Goal: Contribute content: Contribute content

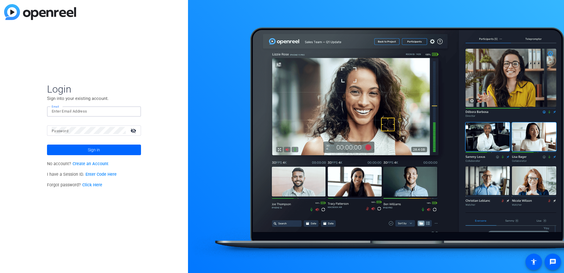
click at [107, 113] on input "Email" at bounding box center [94, 111] width 85 height 7
paste input "mailto:[EMAIL_ADDRESS][DOMAIN_NAME]"
drag, startPoint x: 64, startPoint y: 109, endPoint x: 27, endPoint y: 110, distance: 37.0
click at [27, 110] on div "Login Sign into your existing account. Email mailto:[EMAIL_ADDRESS][DOMAIN_NAME…" at bounding box center [94, 136] width 188 height 273
type input "[EMAIL_ADDRESS][DOMAIN_NAME]"
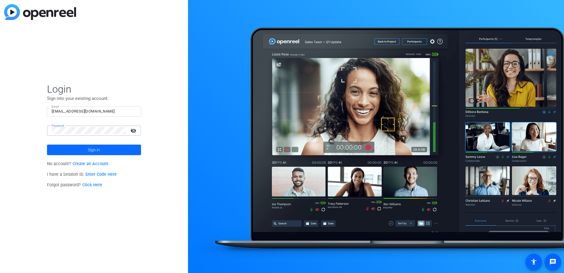
click at [96, 152] on span "Sign in" at bounding box center [94, 149] width 12 height 15
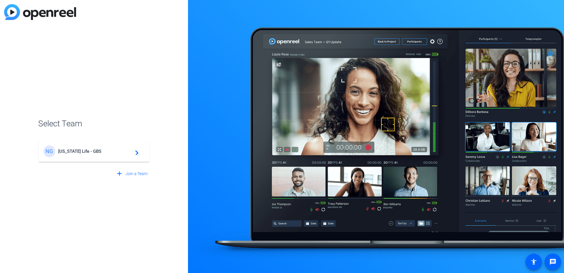
click at [132, 152] on mat-icon "navigate_next" at bounding box center [135, 151] width 7 height 7
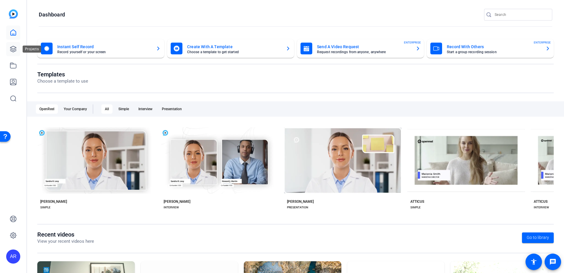
click at [11, 47] on icon at bounding box center [13, 49] width 7 height 7
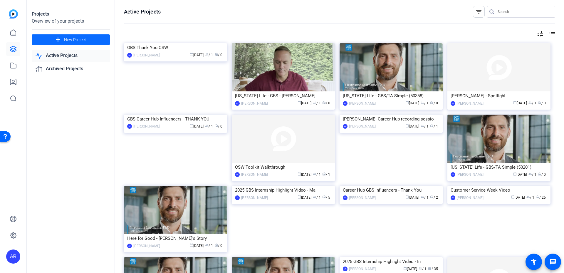
click at [81, 41] on span "New Project" at bounding box center [75, 40] width 22 height 6
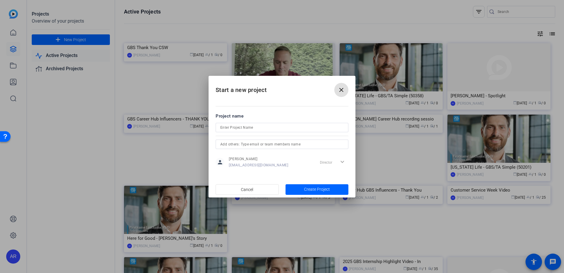
click at [343, 161] on div "Director expand_more" at bounding box center [333, 162] width 31 height 11
click at [341, 162] on div "Director expand_more" at bounding box center [333, 162] width 31 height 11
click at [328, 163] on div "Director expand_more" at bounding box center [333, 162] width 31 height 11
click at [269, 127] on input at bounding box center [281, 127] width 123 height 7
type input "TEST Access Delegation Overview"
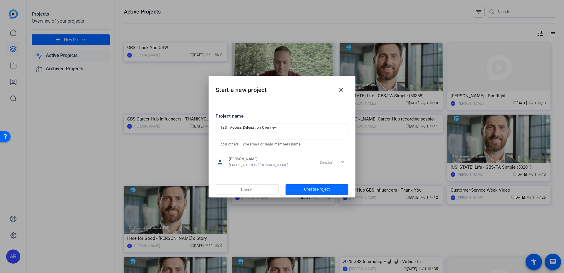
click at [313, 191] on span "Create Project" at bounding box center [317, 189] width 26 height 6
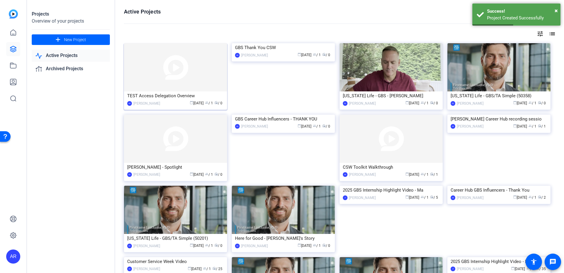
click at [194, 70] on img at bounding box center [175, 67] width 103 height 48
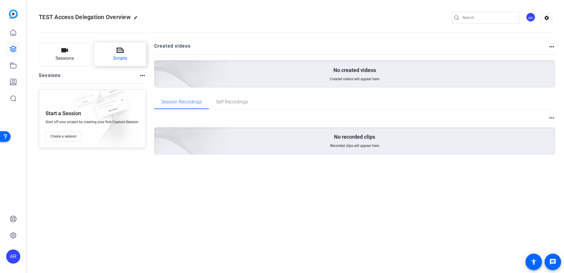
click at [110, 57] on button "Scripts" at bounding box center [120, 55] width 52 height 24
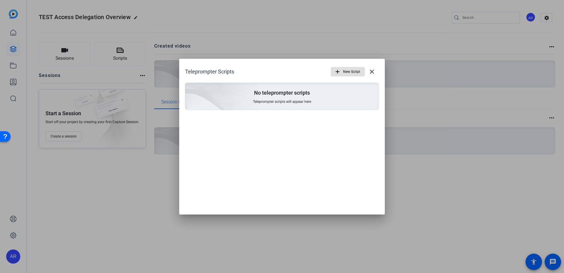
click at [351, 73] on span "New Script" at bounding box center [351, 71] width 17 height 11
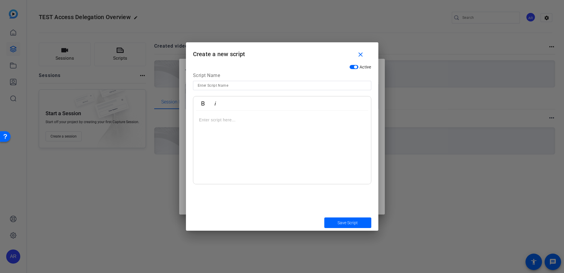
click at [219, 85] on input at bounding box center [282, 85] width 169 height 7
type input "Access Delegation"
click at [229, 119] on p at bounding box center [282, 120] width 166 height 6
click at [228, 123] on div at bounding box center [282, 147] width 178 height 73
click at [216, 123] on div at bounding box center [282, 147] width 178 height 73
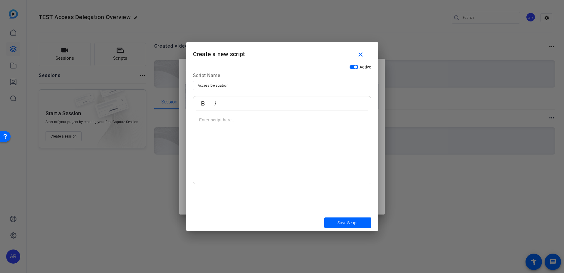
click at [217, 121] on p at bounding box center [282, 120] width 166 height 6
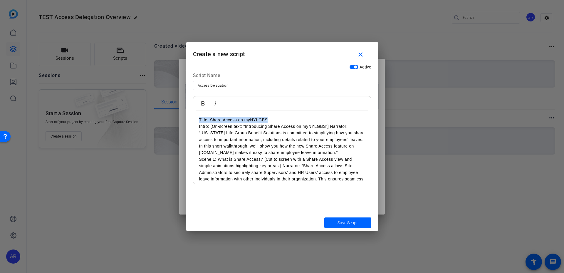
drag, startPoint x: 270, startPoint y: 120, endPoint x: 192, endPoint y: 118, distance: 77.9
click at [192, 118] on div "Active Script Name Access Delegation Bold Italic Title: Share Access on myNYLGB…" at bounding box center [282, 138] width 192 height 153
drag, startPoint x: 244, startPoint y: 119, endPoint x: 188, endPoint y: 118, distance: 56.7
click at [188, 118] on div "Active Script Name Access Delegation Bold Italic Intro: [On-screen text: “Intro…" at bounding box center [282, 138] width 192 height 153
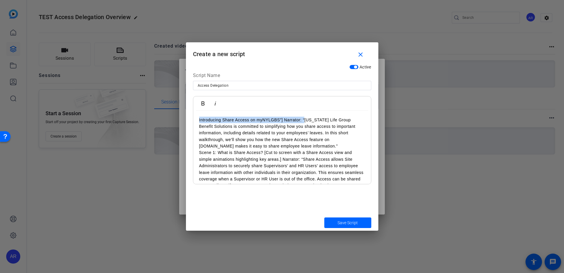
drag, startPoint x: 198, startPoint y: 119, endPoint x: 304, endPoint y: 117, distance: 105.8
click at [304, 117] on div "Introducing Share Access on myNYLGBS”] Narrator: “[US_STATE] Life Group Benefit…" at bounding box center [282, 265] width 178 height 308
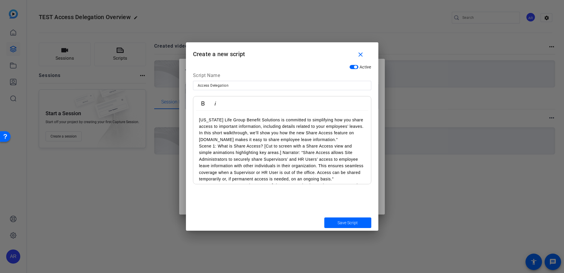
click at [218, 145] on p "Scene 1: What is Share Access? [Cut to screen with a Share Access view and simp…" at bounding box center [282, 162] width 166 height 39
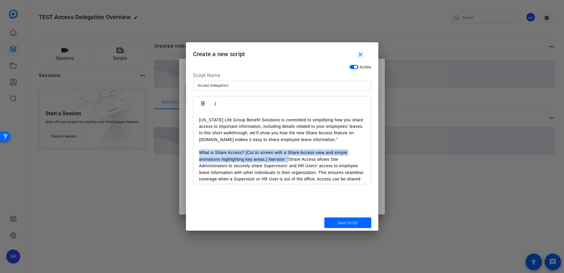
drag, startPoint x: 199, startPoint y: 152, endPoint x: 289, endPoint y: 159, distance: 90.5
click at [289, 159] on p "What is Share Access? [Cut to screen with a Share Access view and simple animat…" at bounding box center [282, 168] width 166 height 39
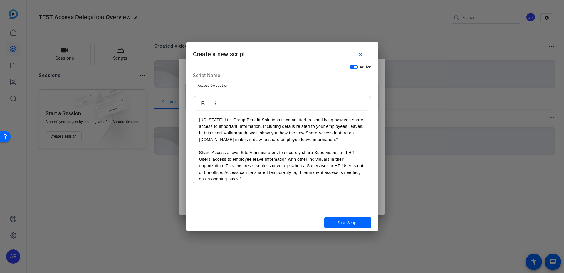
scroll to position [29, 0]
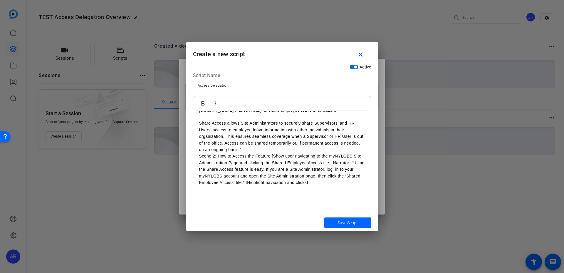
click at [271, 150] on p "Share Access allows Site Administrators to securely share Supervisors’ and HR U…" at bounding box center [282, 136] width 166 height 33
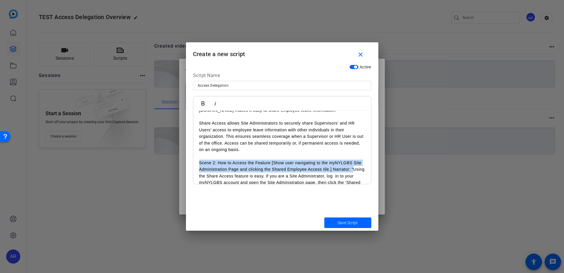
drag, startPoint x: 198, startPoint y: 164, endPoint x: 201, endPoint y: 176, distance: 12.6
click at [201, 176] on div "[US_STATE] Life Group Benefit Solutions is committed to simplifying how you sha…" at bounding box center [282, 235] width 178 height 308
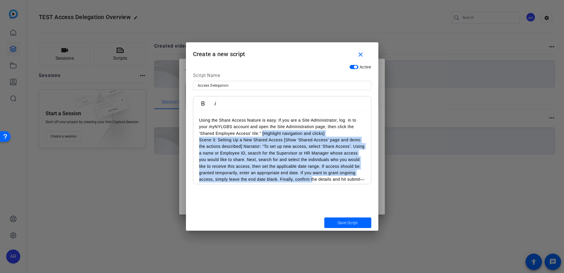
scroll to position [79, 0]
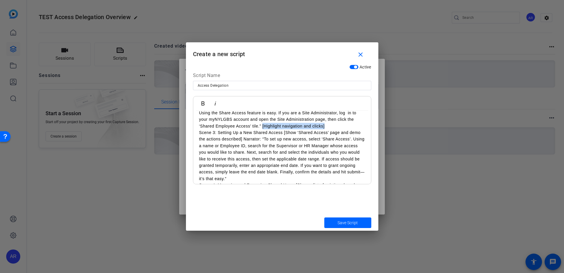
drag, startPoint x: 263, startPoint y: 175, endPoint x: 331, endPoint y: 124, distance: 84.9
click at [331, 124] on p "Using the Share Access feature is easy. If you are a Site Administrator, log in…" at bounding box center [282, 120] width 166 height 20
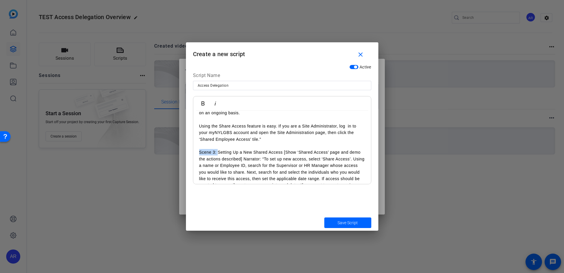
drag, startPoint x: 217, startPoint y: 152, endPoint x: 196, endPoint y: 150, distance: 21.8
click at [196, 150] on div "[US_STATE] Life Group Benefit Solutions is committed to simplifying how you sha…" at bounding box center [282, 195] width 178 height 301
drag, startPoint x: 199, startPoint y: 152, endPoint x: 256, endPoint y: 158, distance: 57.7
click at [256, 158] on div "[US_STATE] Life Group Benefit Solutions is committed to simplifying how you sha…" at bounding box center [282, 195] width 178 height 301
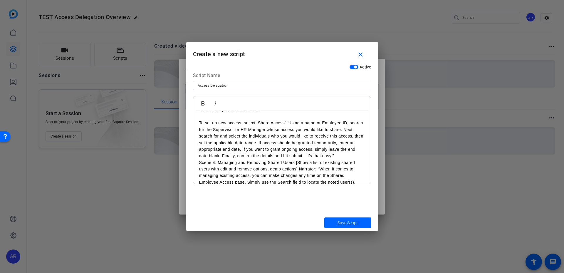
click at [227, 159] on p "To set up new access, select ‘Share Access’. Using a name or Employee ID, searc…" at bounding box center [282, 139] width 166 height 39
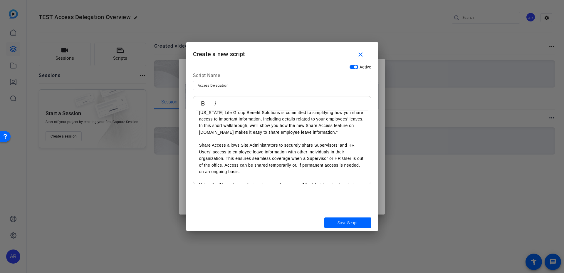
scroll to position [0, 0]
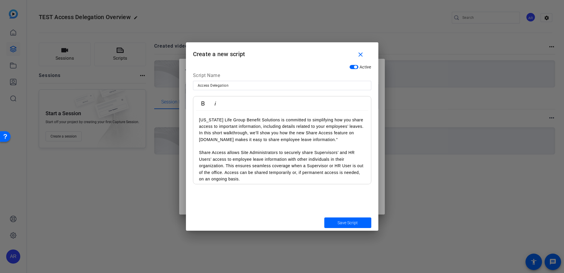
click at [360, 138] on p "[US_STATE] Life Group Benefit Solutions is committed to simplifying how you sha…" at bounding box center [282, 130] width 166 height 26
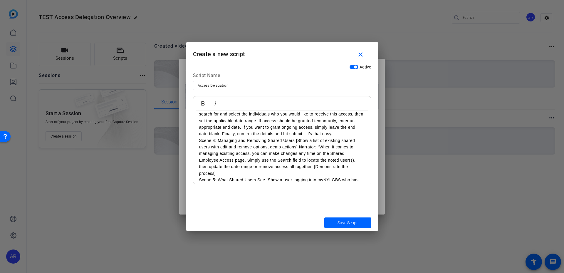
scroll to position [88, 0]
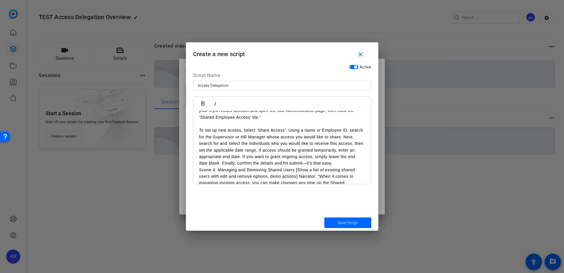
click at [278, 118] on p "Using the Share Access feature is easy. If you are a Site Administrator, log in…" at bounding box center [282, 111] width 166 height 20
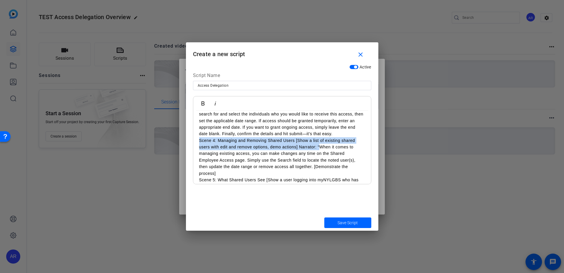
drag, startPoint x: 200, startPoint y: 148, endPoint x: 320, endPoint y: 153, distance: 120.3
click at [320, 153] on p "Scene 4: Managing and Removing Shared Users [Show a list of existing shared use…" at bounding box center [282, 156] width 166 height 39
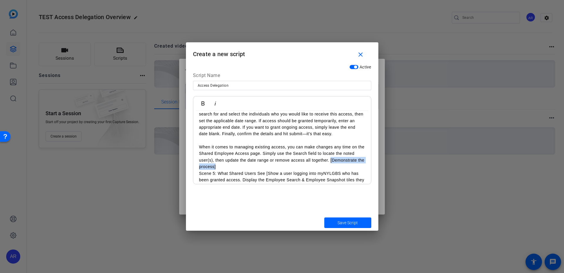
drag, startPoint x: 228, startPoint y: 173, endPoint x: 330, endPoint y: 166, distance: 102.2
click at [330, 166] on p "When it comes to managing existing access, you can make changes any time on the…" at bounding box center [282, 157] width 166 height 26
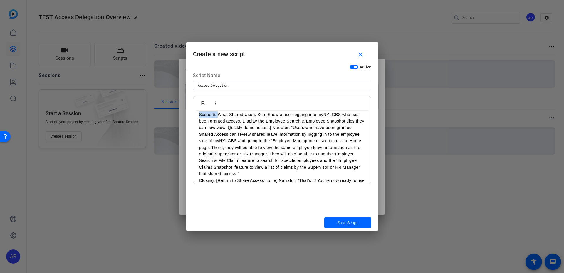
drag, startPoint x: 219, startPoint y: 121, endPoint x: 200, endPoint y: 120, distance: 18.3
click at [200, 120] on p "Scene 5: What Shared Users See [Show a user logging into myNYLGBS who has been …" at bounding box center [282, 144] width 166 height 66
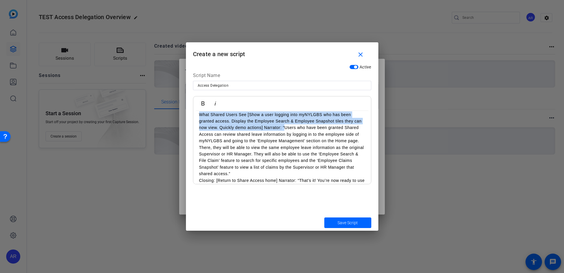
drag, startPoint x: 199, startPoint y: 120, endPoint x: 284, endPoint y: 133, distance: 85.8
click at [284, 133] on p "What Shared Users See [Show a user logging into myNYLGBS who has been granted a…" at bounding box center [282, 144] width 166 height 66
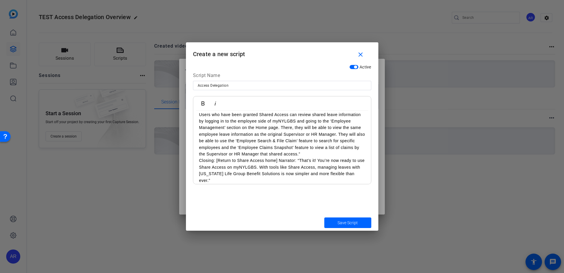
click at [328, 157] on p "Users who have been granted Shared Access can review shared leave information b…" at bounding box center [282, 134] width 166 height 46
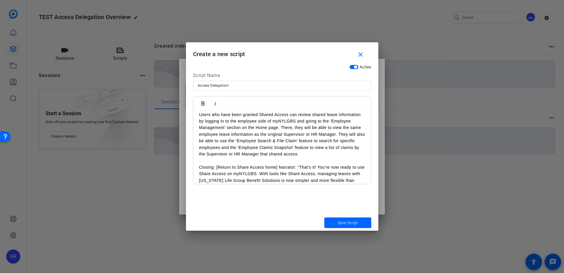
scroll to position [201, 0]
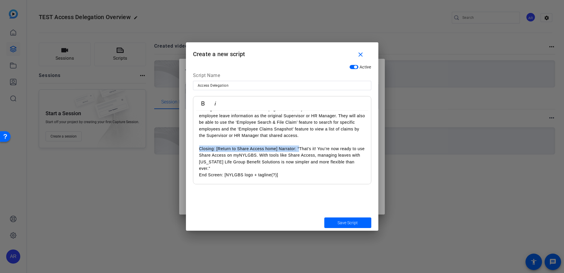
drag, startPoint x: 200, startPoint y: 149, endPoint x: 299, endPoint y: 147, distance: 99.3
click at [299, 147] on p "Closing: [Return to Share Access home] Narrator: “That’s it! You’re now ready t…" at bounding box center [282, 158] width 166 height 26
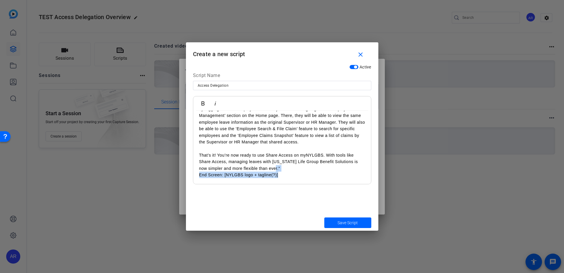
drag, startPoint x: 285, startPoint y: 175, endPoint x: 270, endPoint y: 168, distance: 16.7
click at [270, 168] on div "[US_STATE] Life Group Benefit Solutions is committed to simplifying how you sha…" at bounding box center [282, 53] width 178 height 262
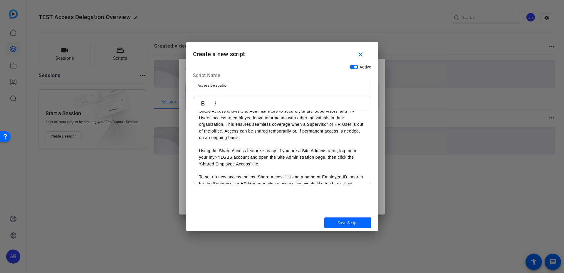
scroll to position [0, 0]
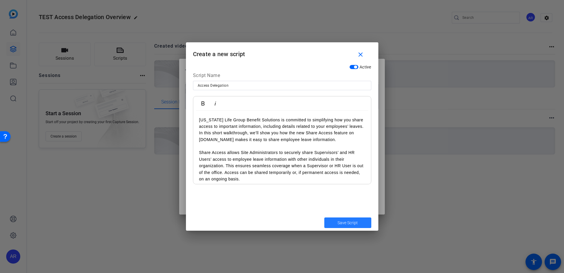
click at [350, 224] on span "Save Script" at bounding box center [348, 223] width 20 height 6
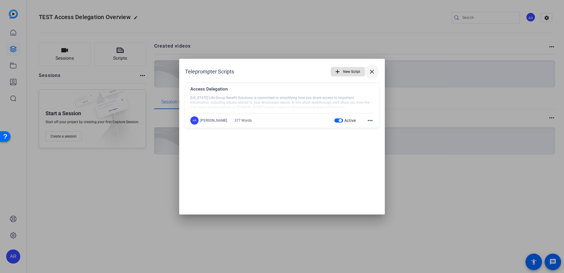
click at [373, 71] on mat-icon "close" at bounding box center [371, 71] width 7 height 7
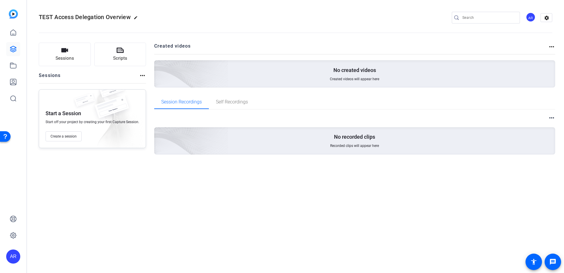
click at [549, 115] on mat-icon "more_horiz" at bounding box center [551, 117] width 7 height 7
click at [540, 103] on div at bounding box center [282, 136] width 564 height 273
click at [551, 49] on mat-icon "more_horiz" at bounding box center [551, 46] width 7 height 7
click at [536, 44] on div at bounding box center [282, 136] width 564 height 273
click at [544, 16] on mat-icon "settings" at bounding box center [547, 18] width 12 height 9
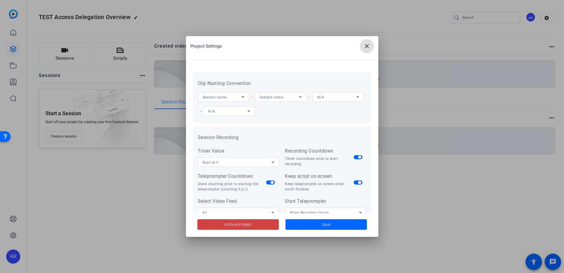
scroll to position [59, 0]
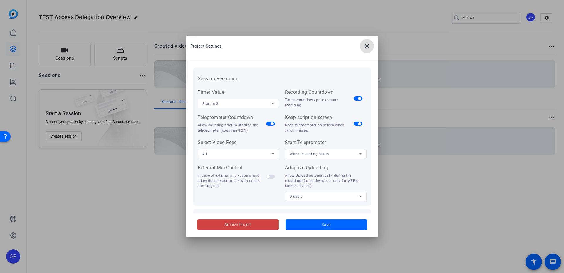
click at [366, 45] on mat-icon "close" at bounding box center [366, 46] width 7 height 7
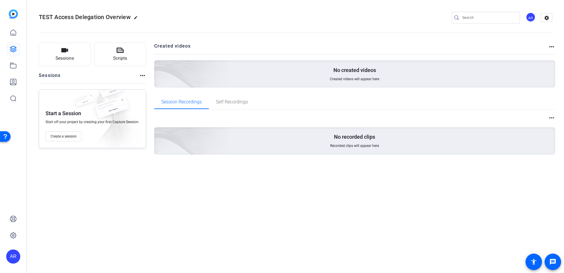
click at [142, 77] on mat-icon "more_horiz" at bounding box center [142, 75] width 7 height 7
click at [120, 74] on div at bounding box center [282, 136] width 564 height 273
